Goal: Task Accomplishment & Management: Manage account settings

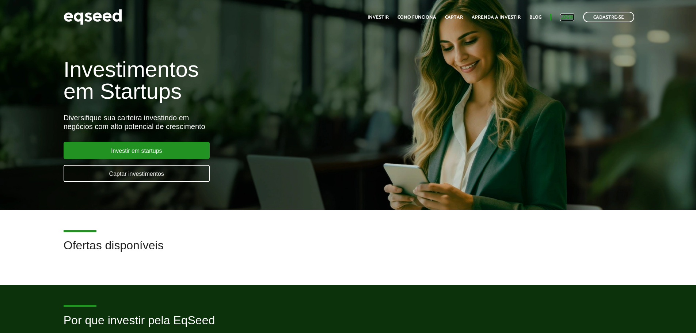
click at [568, 15] on link "Login" at bounding box center [567, 17] width 14 height 5
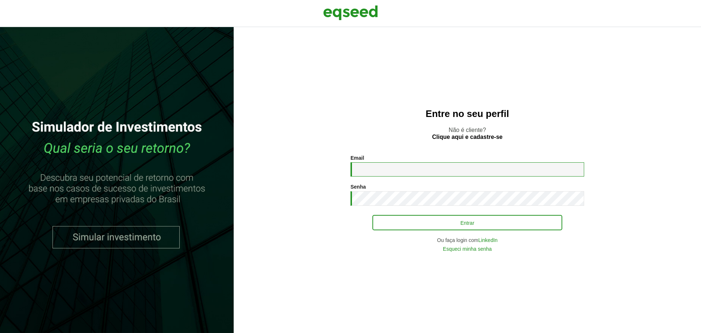
type input "**********"
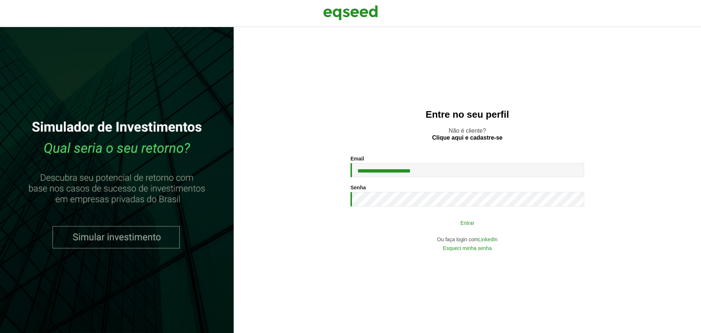
click at [400, 220] on button "Entrar" at bounding box center [468, 223] width 190 height 14
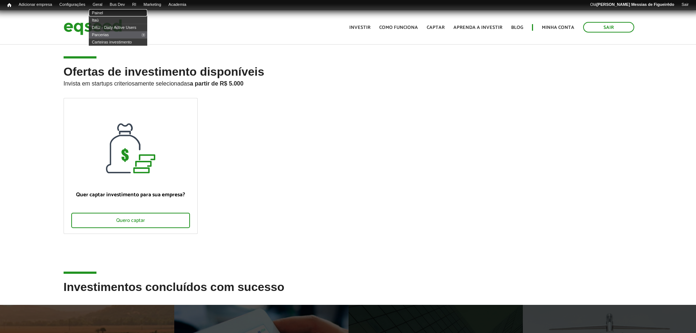
click at [105, 11] on link "Painel" at bounding box center [118, 12] width 58 height 7
